Goal: Check status

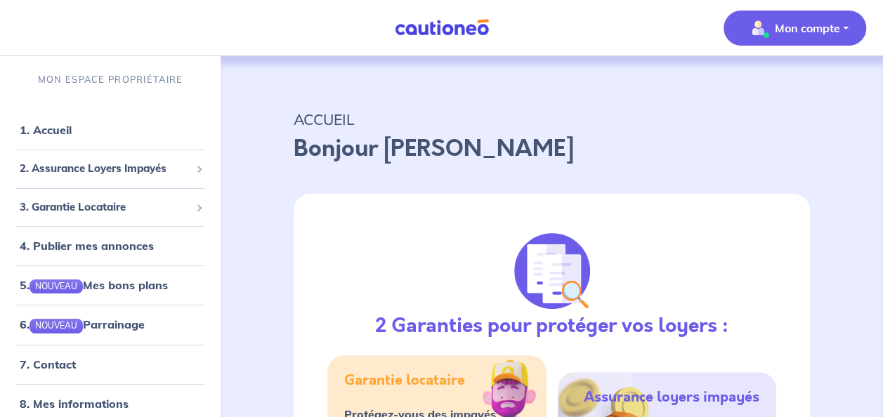
click at [761, 28] on img "button" at bounding box center [757, 28] width 22 height 22
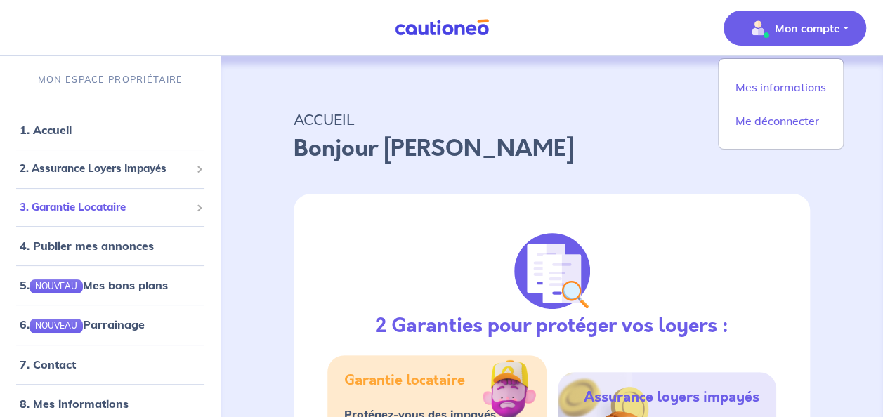
click at [99, 203] on span "3. Garantie Locataire" at bounding box center [105, 207] width 171 height 16
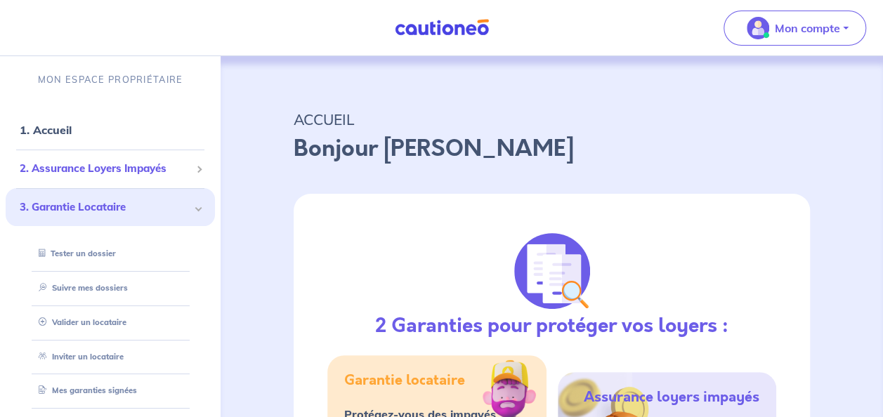
click at [86, 170] on span "2. Assurance Loyers Impayés" at bounding box center [105, 169] width 171 height 16
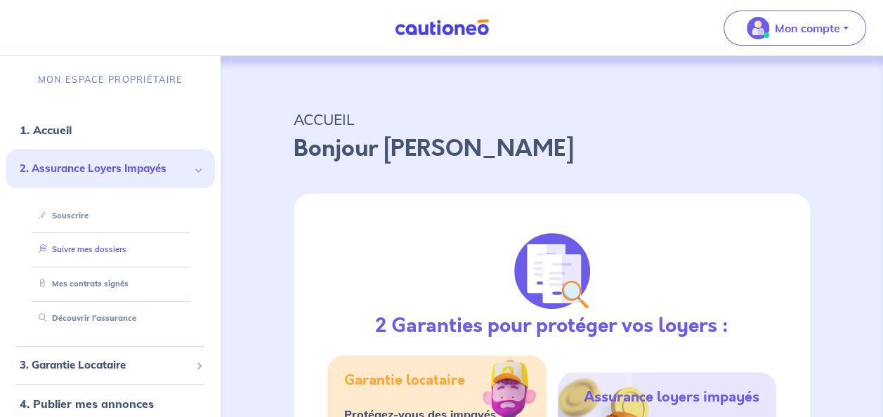
click at [71, 250] on link "Suivre mes dossiers" at bounding box center [79, 249] width 93 height 10
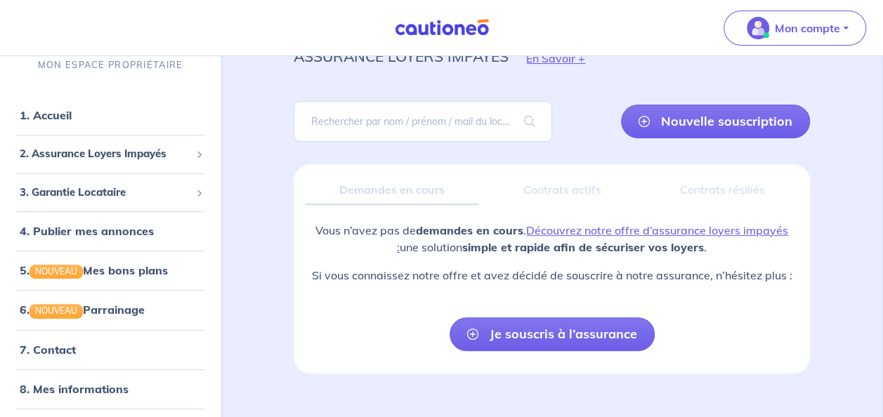
scroll to position [86, 0]
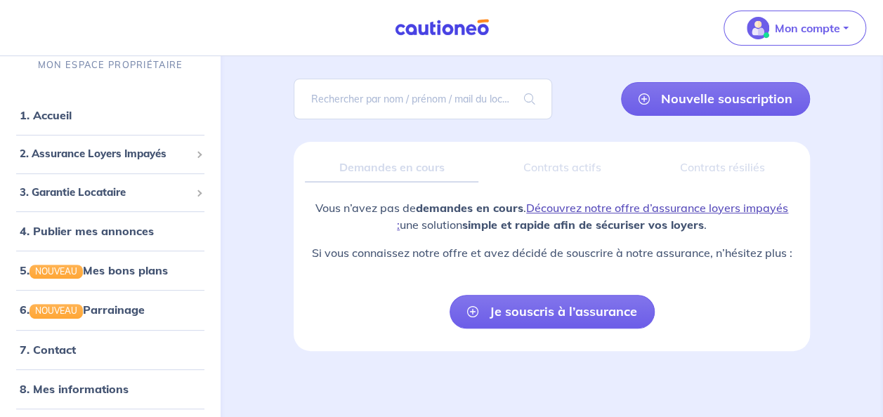
click at [678, 208] on link "Découvrez notre offre d’assurance loyers impayés :" at bounding box center [592, 216] width 391 height 31
click at [117, 198] on span "3. Garantie Locataire" at bounding box center [105, 193] width 171 height 16
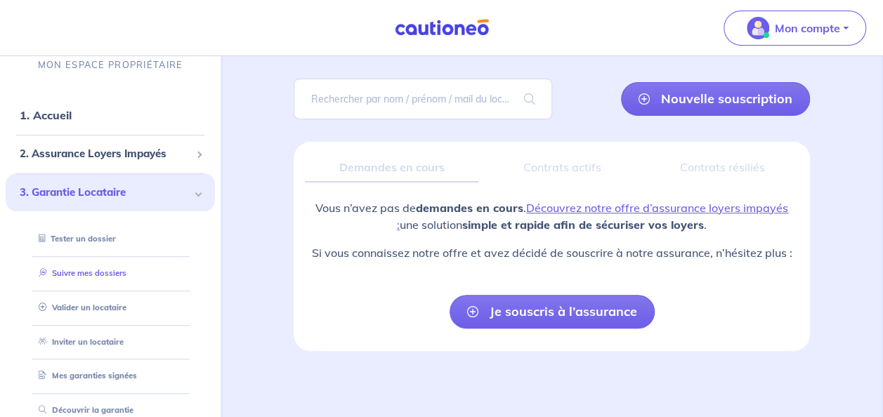
click at [99, 275] on link "Suivre mes dossiers" at bounding box center [79, 273] width 93 height 10
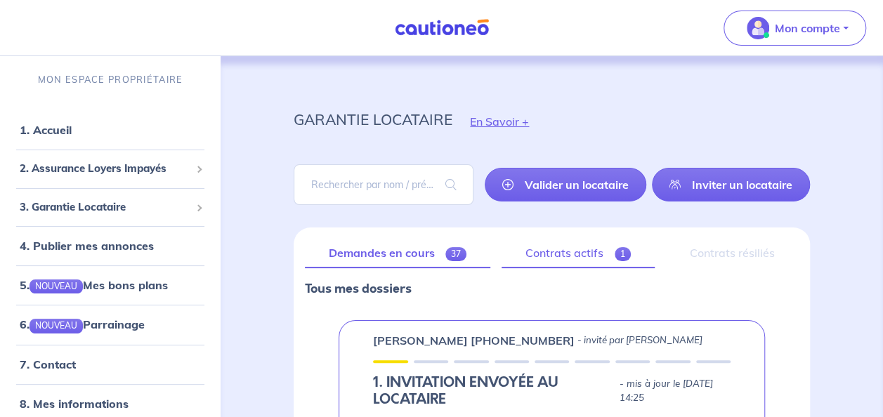
click at [562, 249] on link "Contrats actifs 1" at bounding box center [577, 253] width 153 height 29
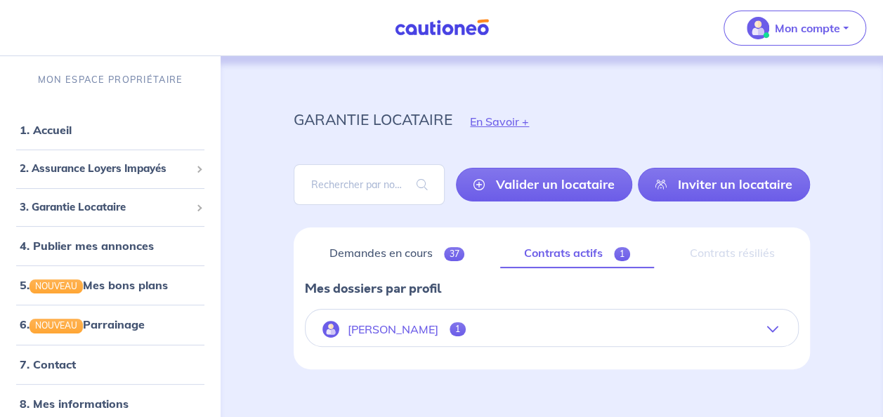
click at [541, 330] on button "[PERSON_NAME] 1" at bounding box center [551, 329] width 492 height 34
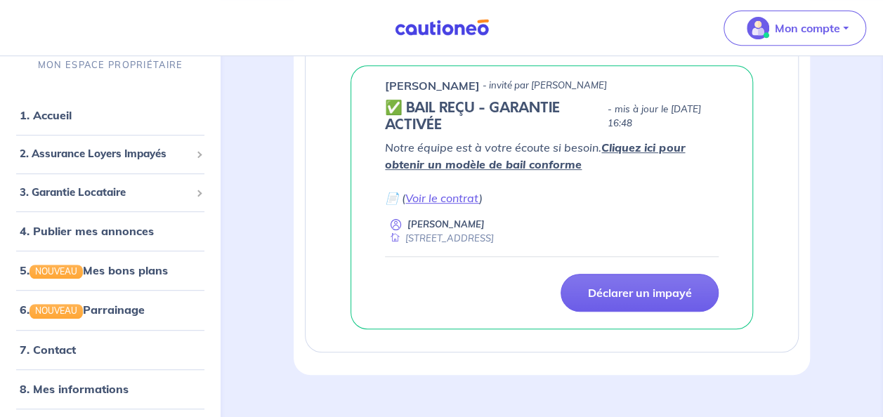
scroll to position [301, 0]
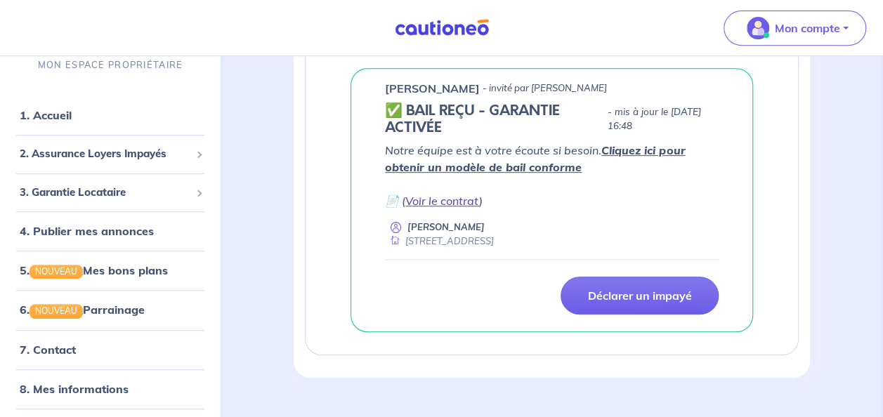
click at [430, 197] on link "Voir le contrat" at bounding box center [442, 201] width 74 height 14
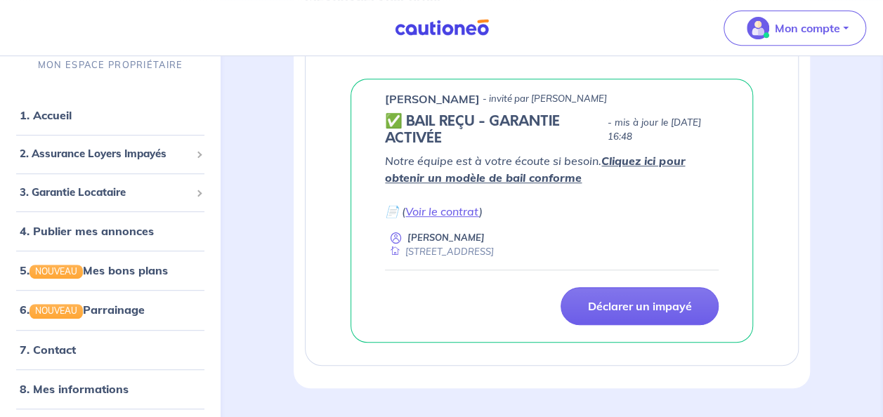
scroll to position [287, 0]
